Goal: Task Accomplishment & Management: Use online tool/utility

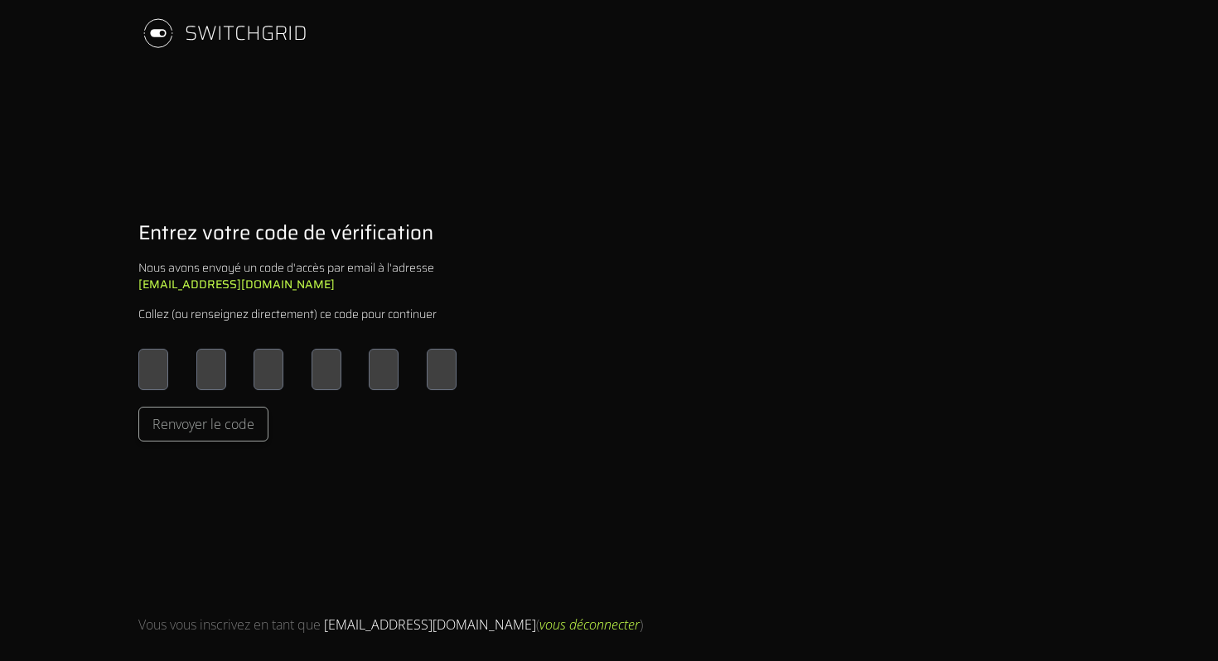
type input "*"
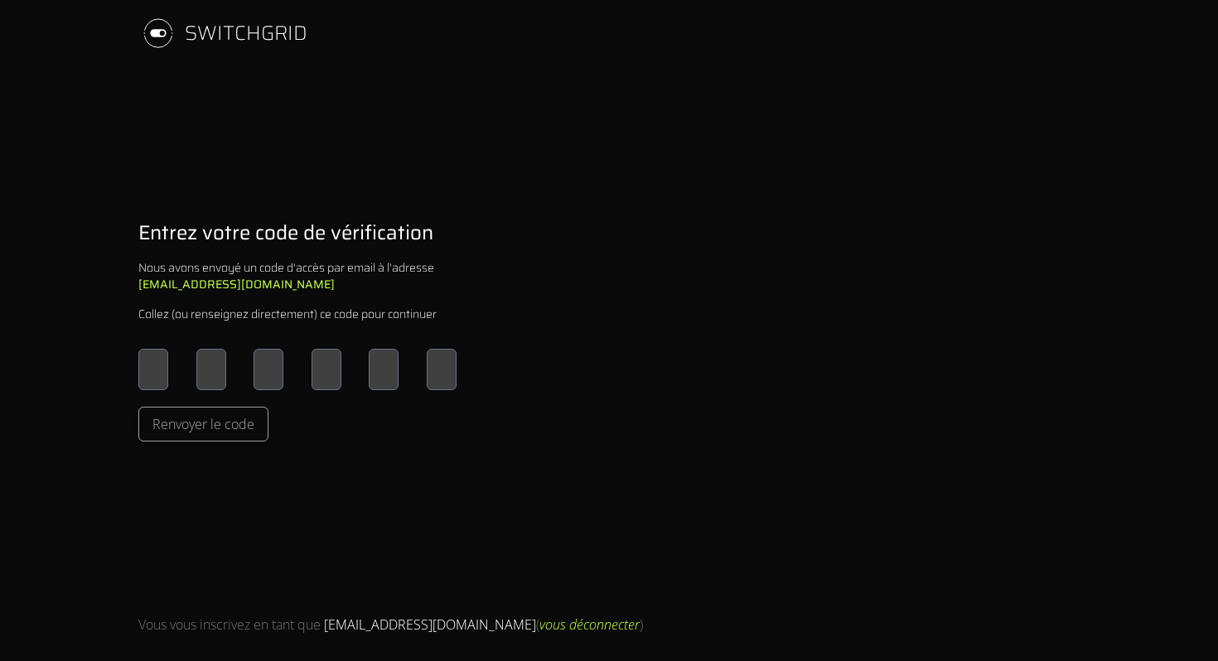
type input "*"
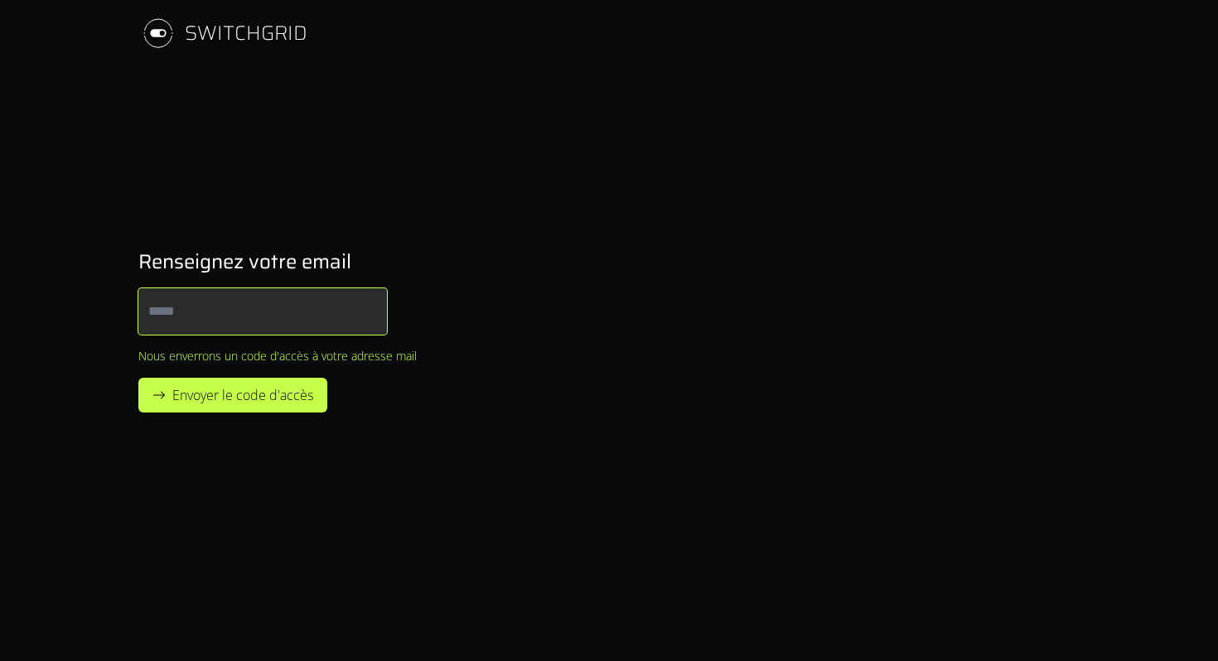
click at [266, 314] on input "Email" at bounding box center [262, 311] width 248 height 46
type input "**********"
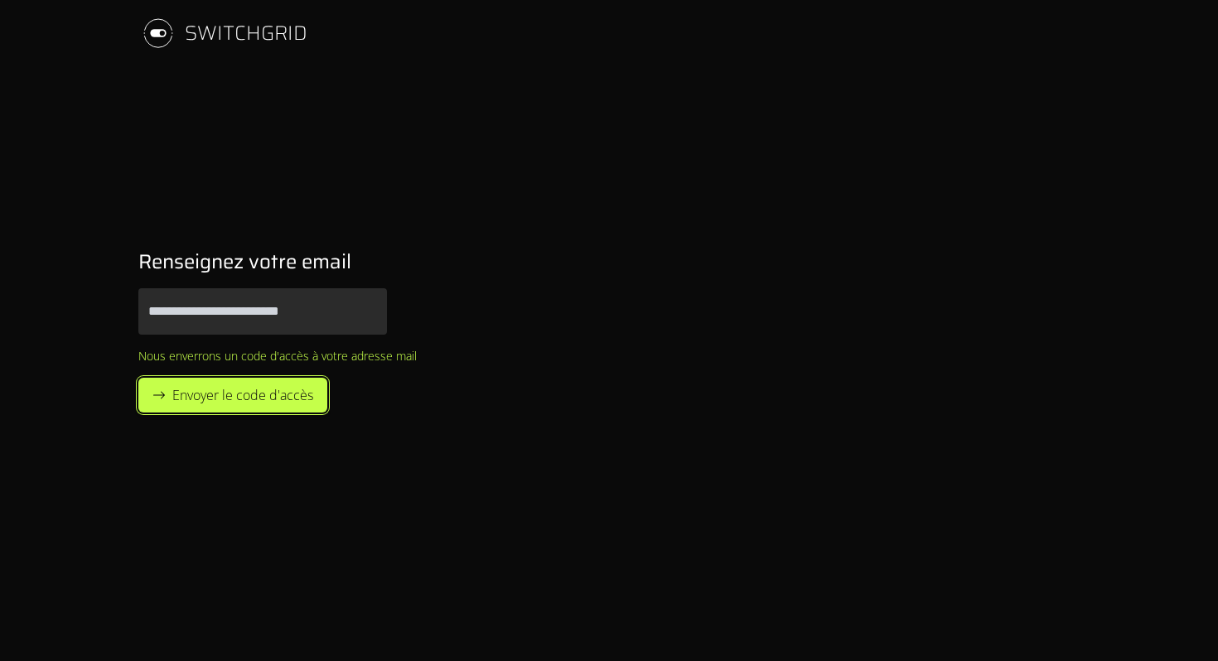
click at [296, 395] on span "Envoyer le code d'accès" at bounding box center [242, 395] width 141 height 20
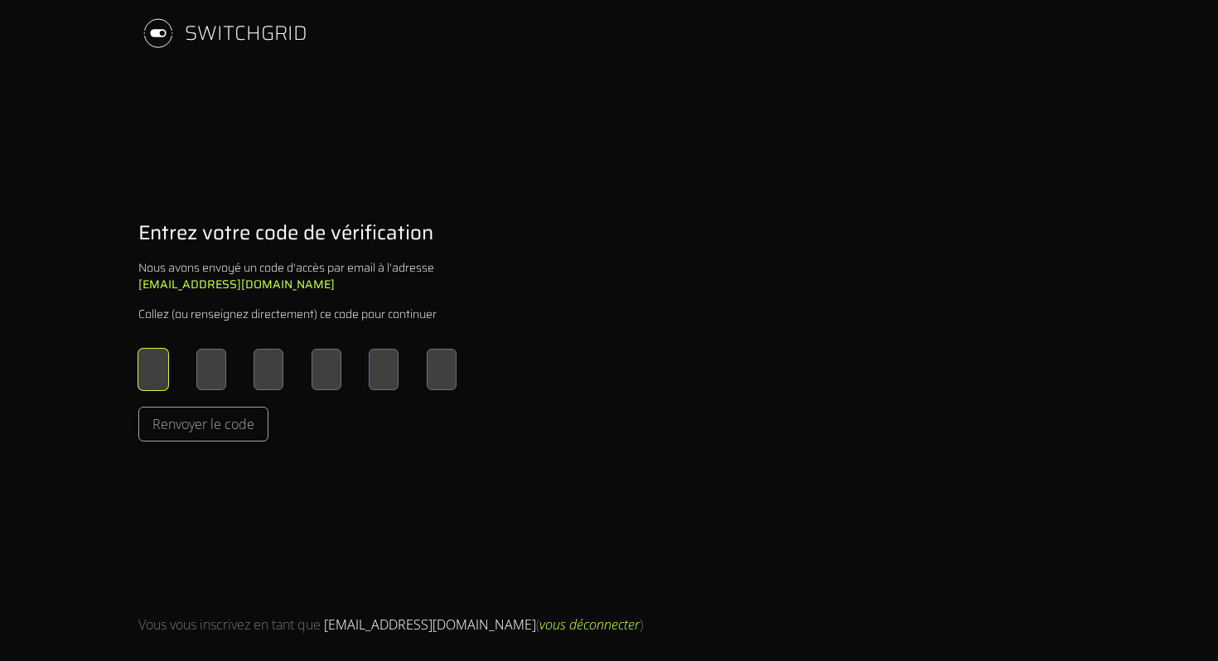
type input "*"
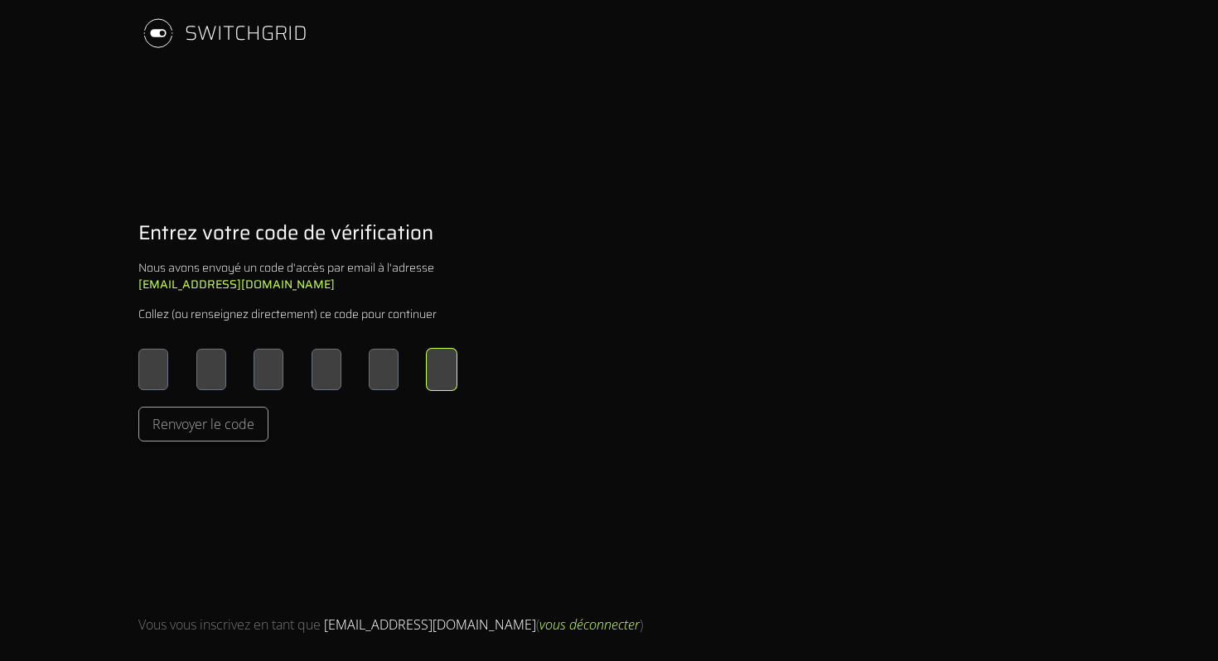
type input "*"
